Goal: Information Seeking & Learning: Stay updated

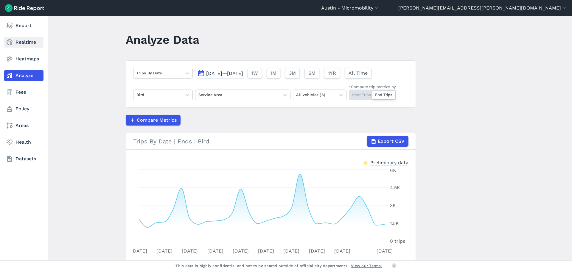
click at [22, 41] on link "Realtime" at bounding box center [23, 42] width 39 height 11
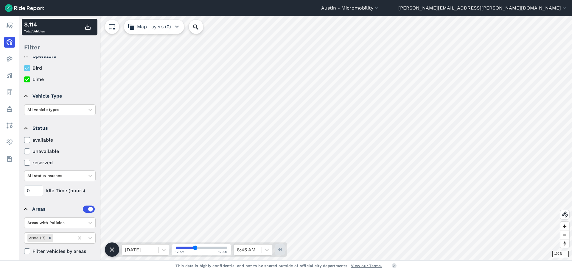
scroll to position [15, 0]
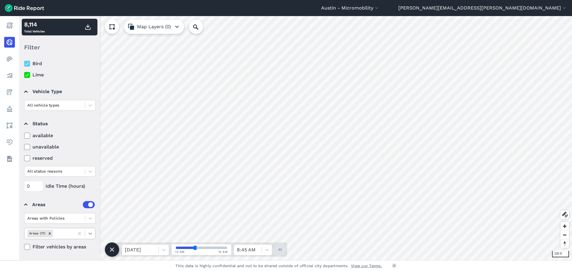
click at [90, 235] on icon at bounding box center [90, 234] width 6 height 6
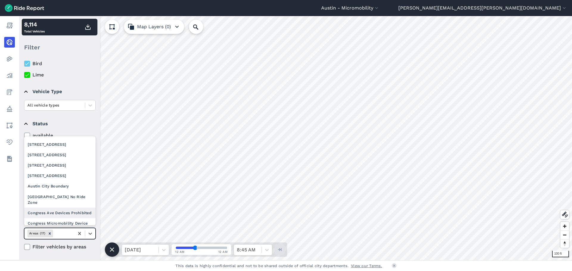
scroll to position [89, 0]
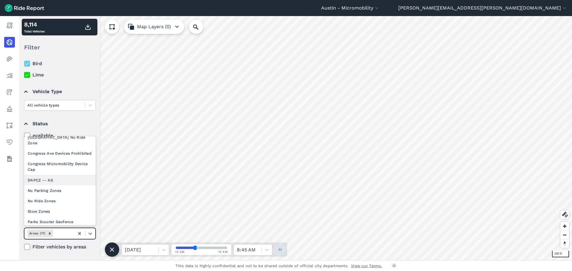
click at [52, 178] on div "DAPCZ -- All" at bounding box center [59, 180] width 71 height 10
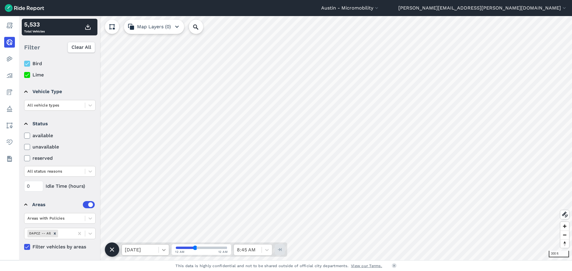
click at [162, 248] on icon at bounding box center [164, 250] width 6 height 6
click at [144, 248] on div at bounding box center [140, 250] width 31 height 8
click at [143, 250] on div at bounding box center [140, 250] width 31 height 8
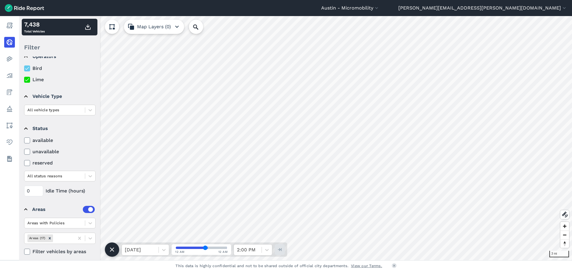
scroll to position [15, 0]
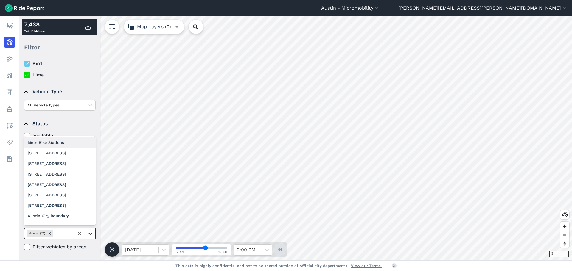
click at [87, 232] on icon at bounding box center [90, 234] width 6 height 6
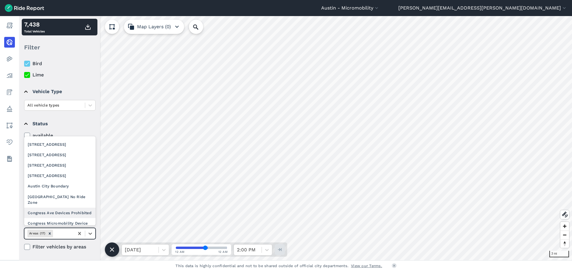
scroll to position [60, 0]
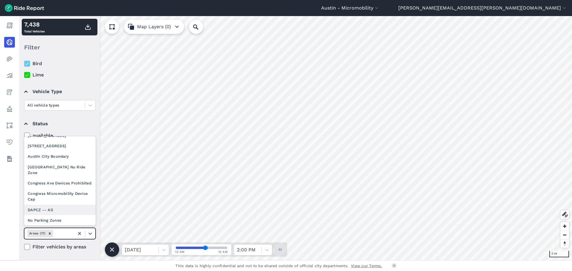
click at [56, 210] on div "DAPCZ -- All" at bounding box center [59, 210] width 71 height 10
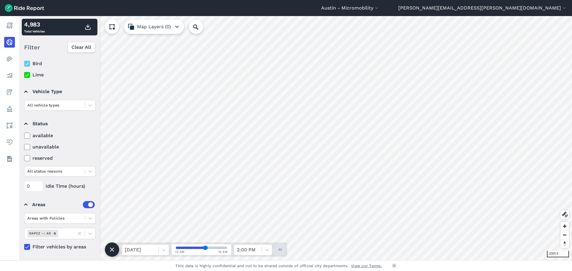
click at [27, 66] on icon at bounding box center [26, 64] width 5 height 6
click at [24, 64] on input "Bird" at bounding box center [24, 62] width 0 height 4
drag, startPoint x: 28, startPoint y: 63, endPoint x: 28, endPoint y: 70, distance: 7.7
click at [28, 63] on icon at bounding box center [26, 64] width 5 height 6
click at [24, 63] on input "Bird" at bounding box center [24, 62] width 0 height 4
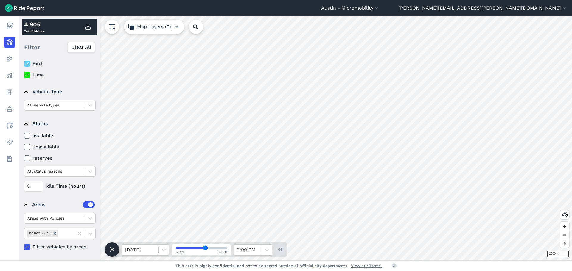
click at [28, 76] on icon at bounding box center [26, 75] width 5 height 6
click at [24, 75] on input "Lime" at bounding box center [24, 73] width 0 height 4
click at [27, 76] on icon at bounding box center [26, 75] width 5 height 6
click at [24, 75] on input "Lime" at bounding box center [24, 73] width 0 height 4
click at [25, 65] on icon at bounding box center [26, 64] width 5 height 6
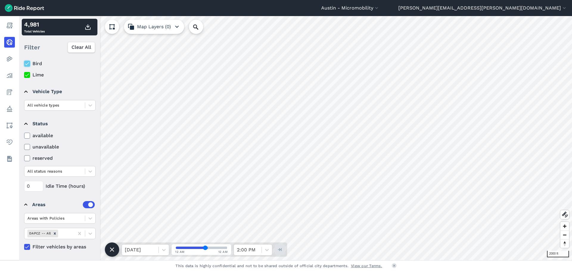
click at [24, 64] on input "Bird" at bounding box center [24, 62] width 0 height 4
